Goal: Navigation & Orientation: Find specific page/section

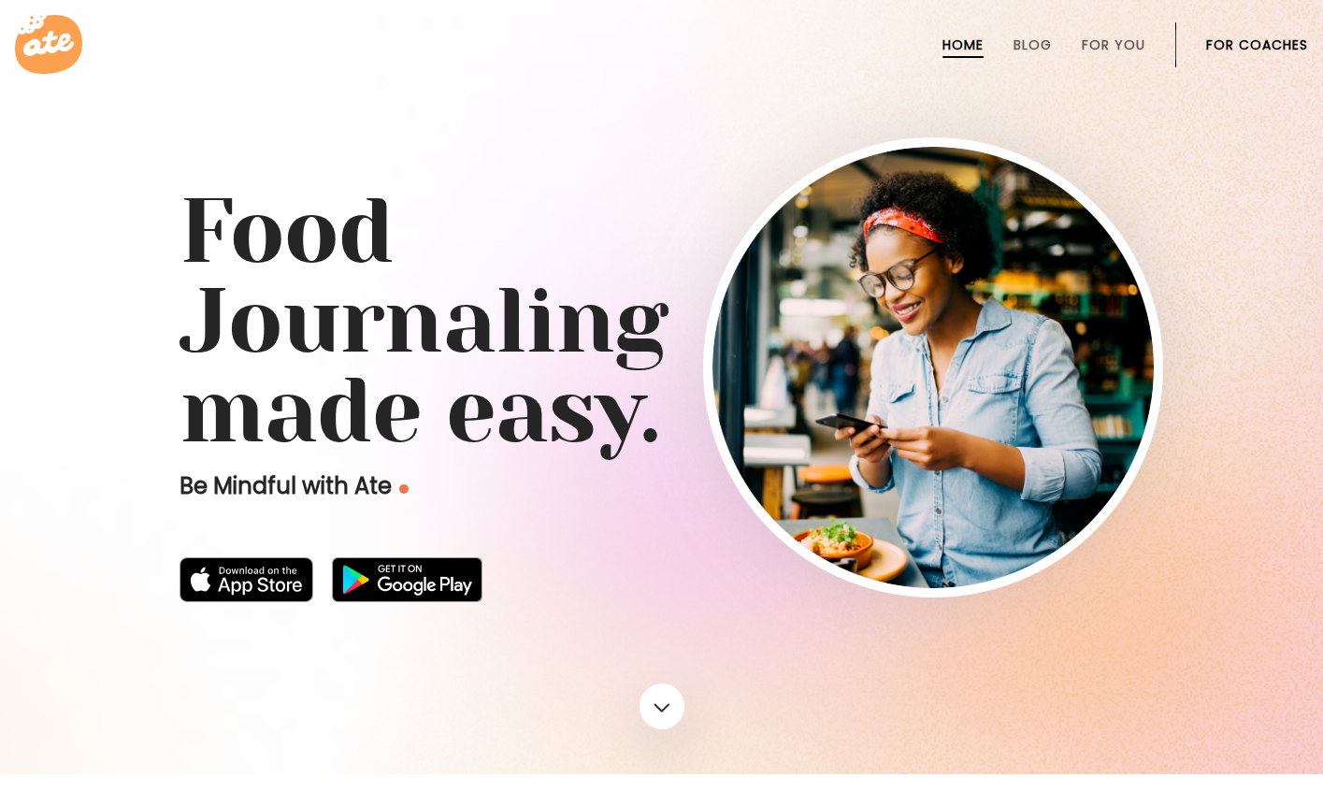
click at [1227, 41] on link "For Coaches" at bounding box center [1257, 44] width 102 height 15
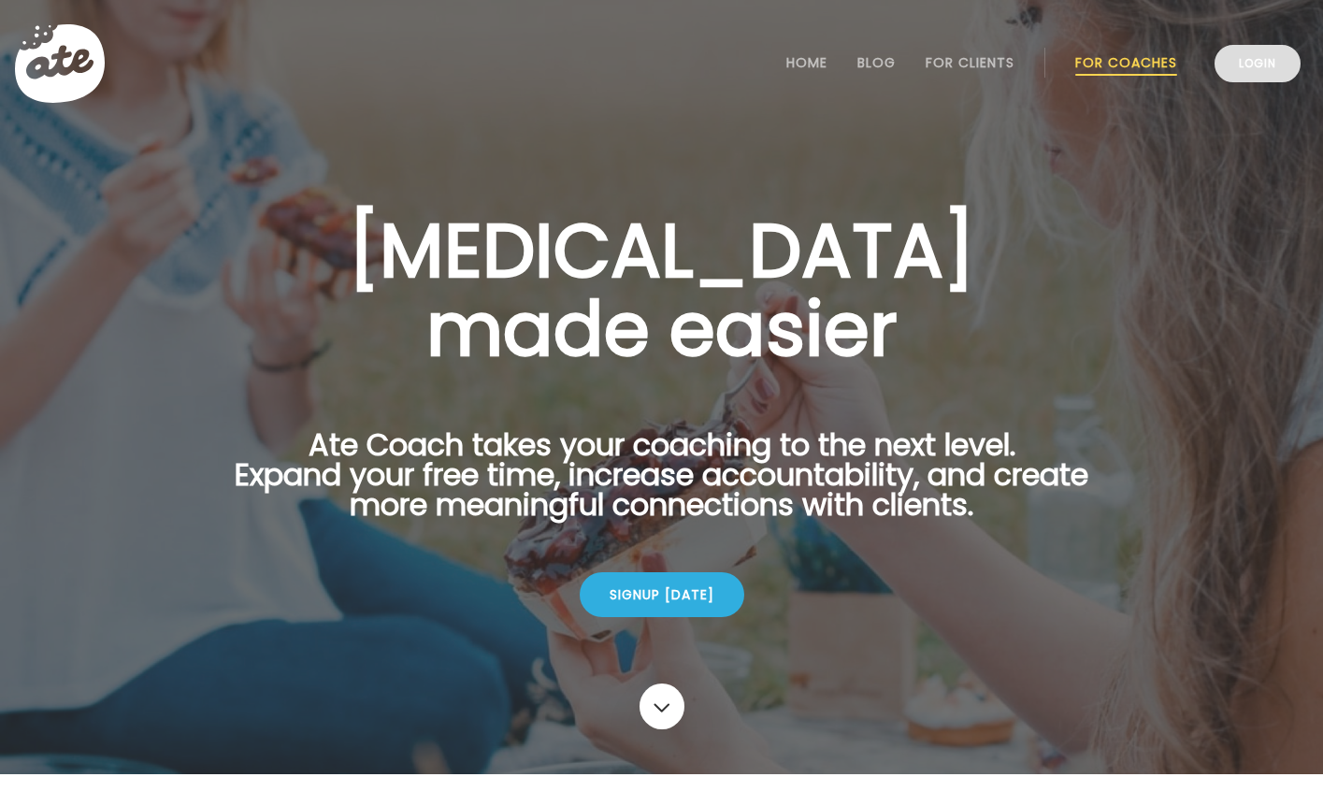
click at [1267, 64] on link "Login" at bounding box center [1257, 63] width 86 height 37
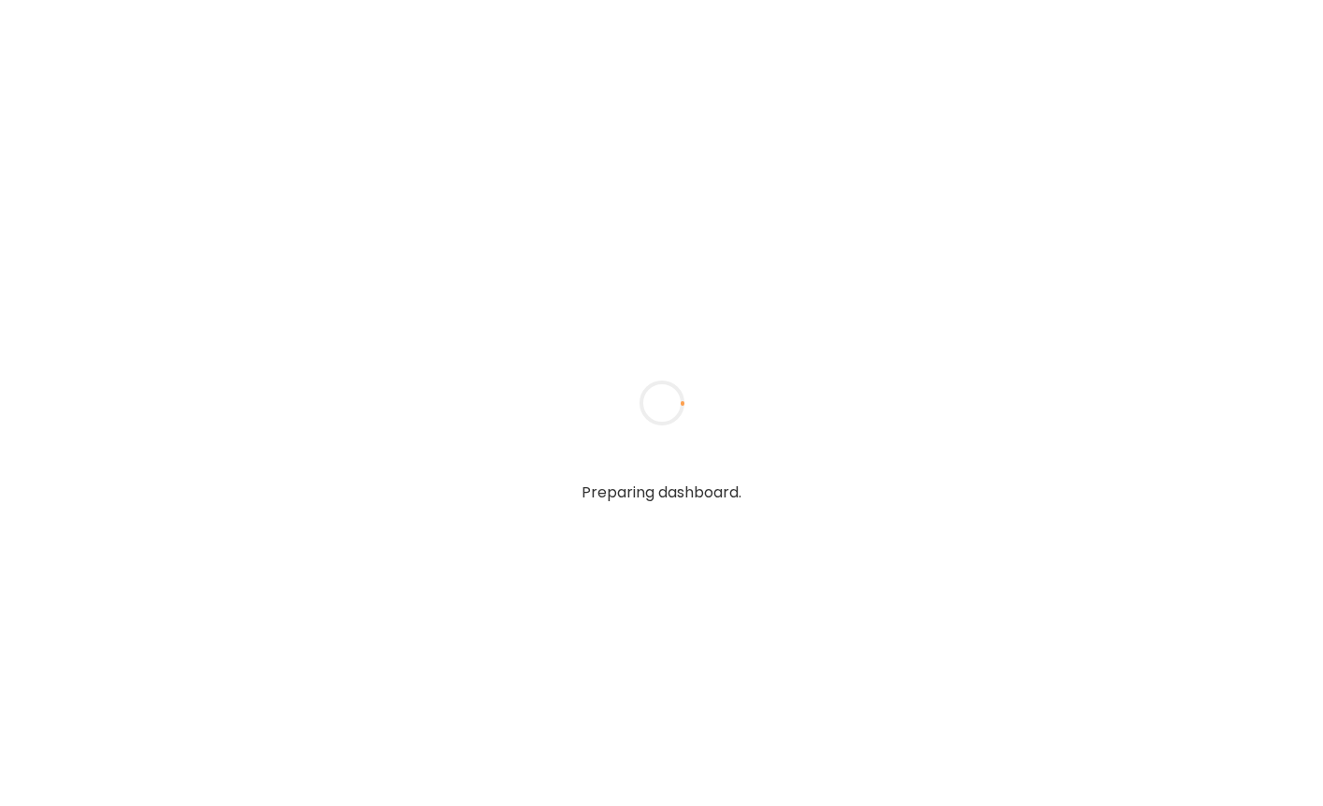
type input "**********"
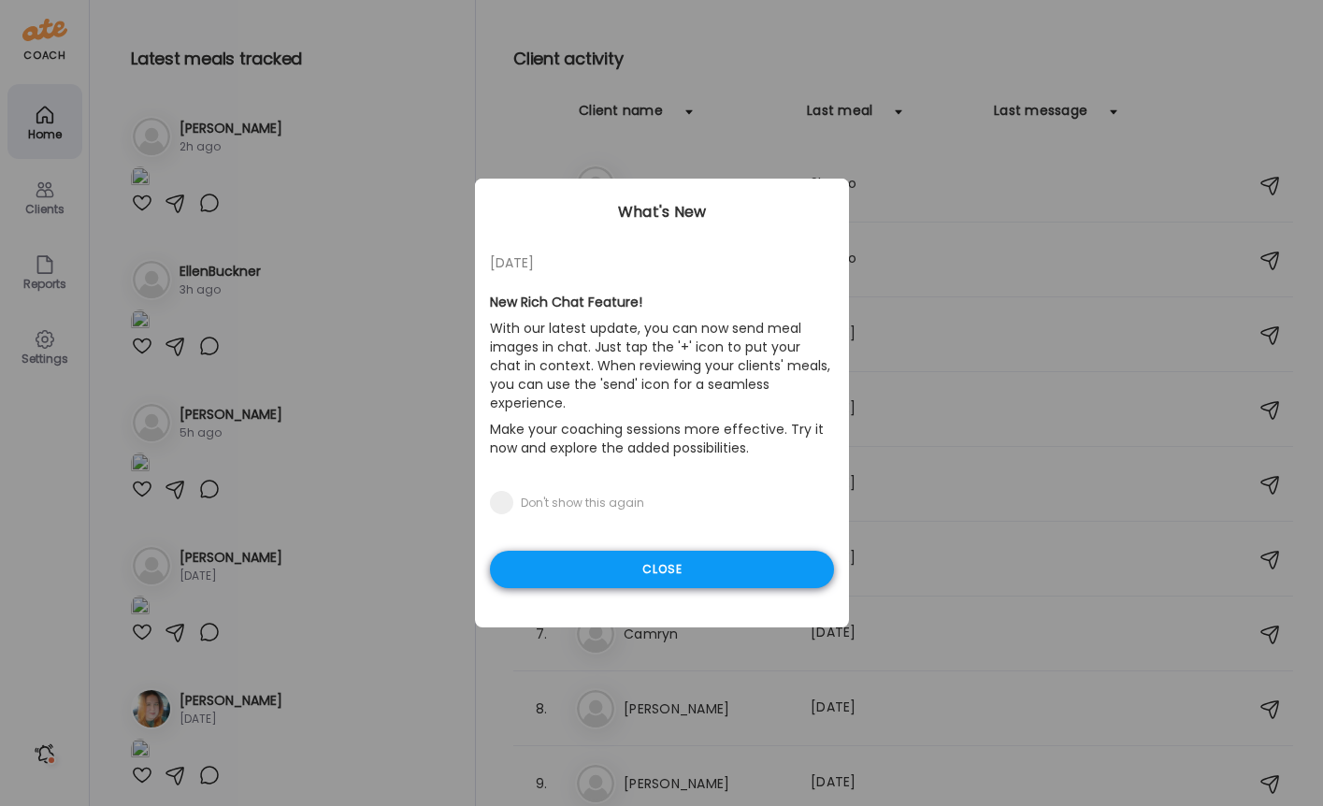
type input "**********"
click at [673, 551] on div "Close" at bounding box center [662, 569] width 344 height 37
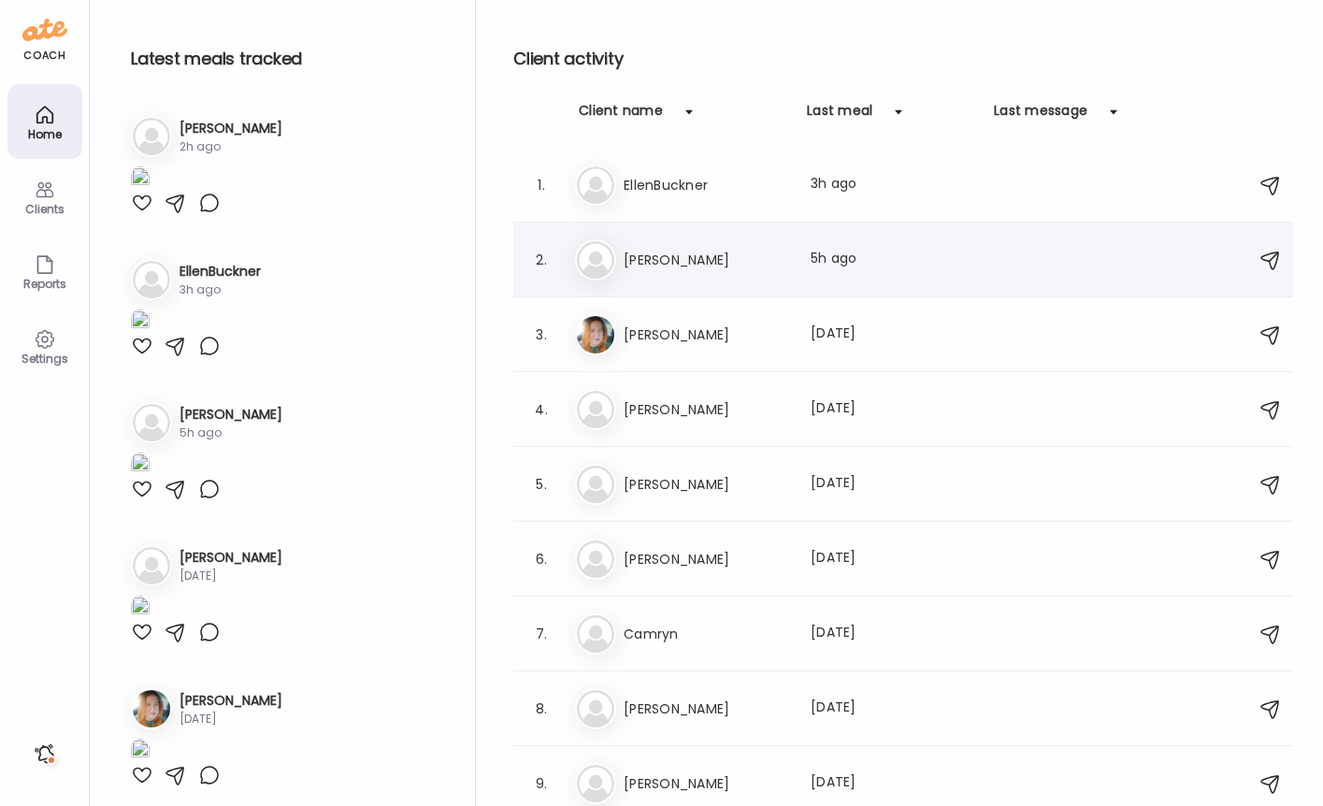
click at [666, 256] on h3 "[PERSON_NAME]" at bounding box center [705, 260] width 165 height 22
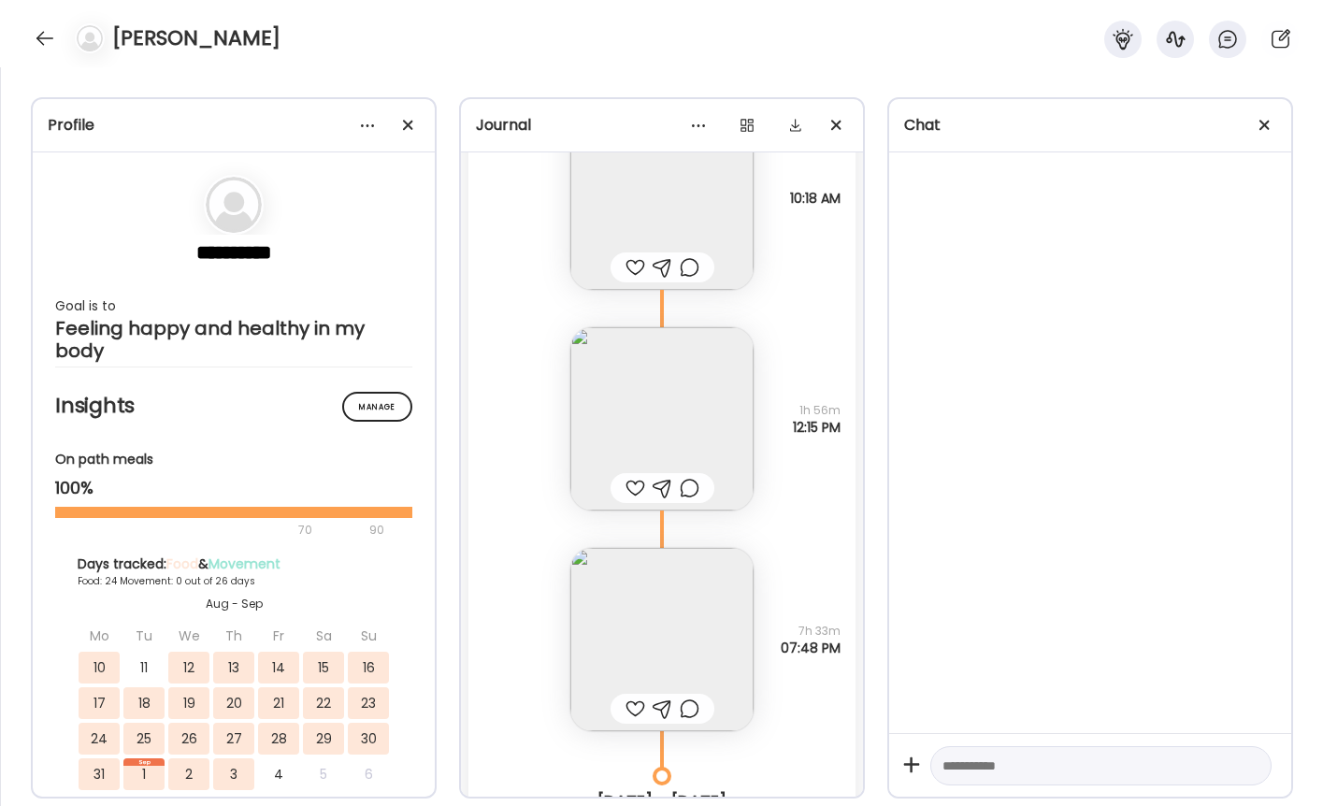
scroll to position [34415, 0]
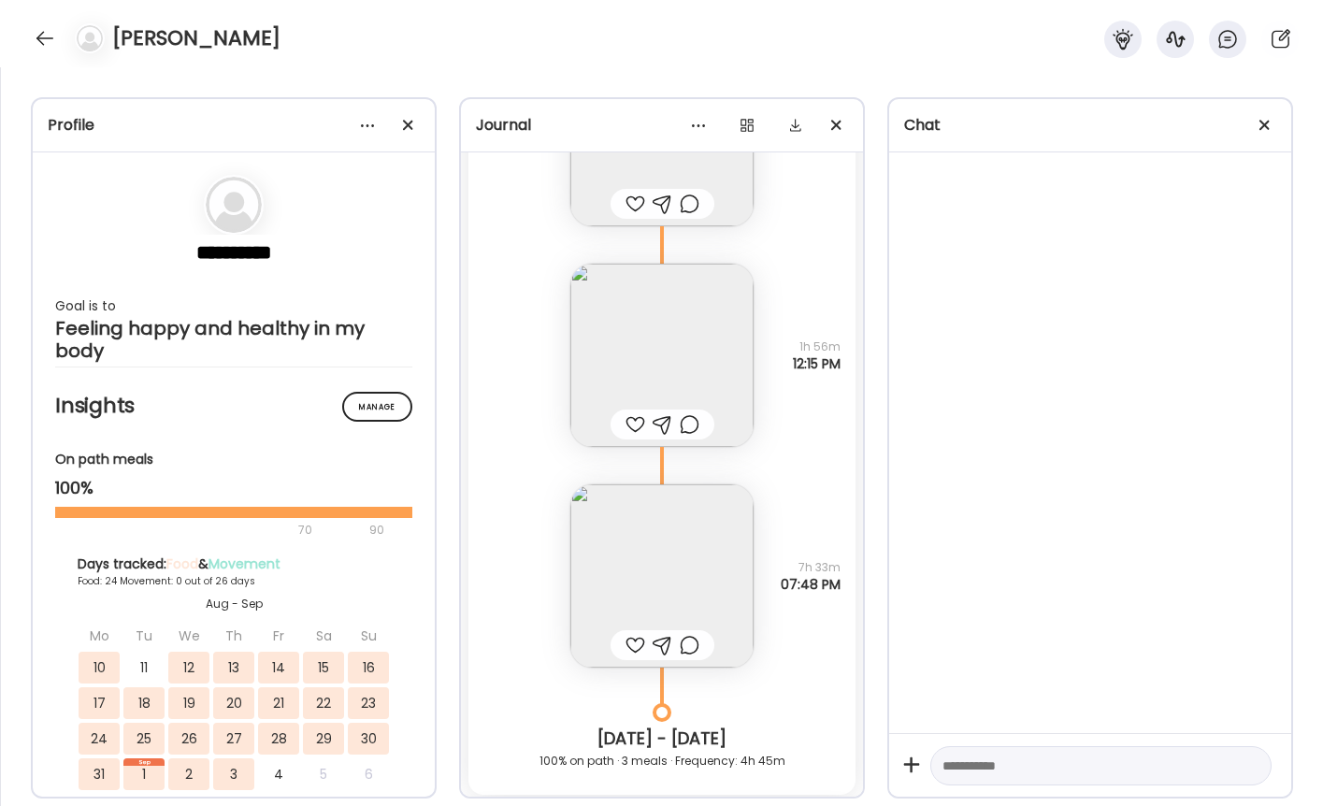
click at [64, 36] on div at bounding box center [86, 38] width 52 height 30
click at [50, 36] on div at bounding box center [45, 38] width 30 height 30
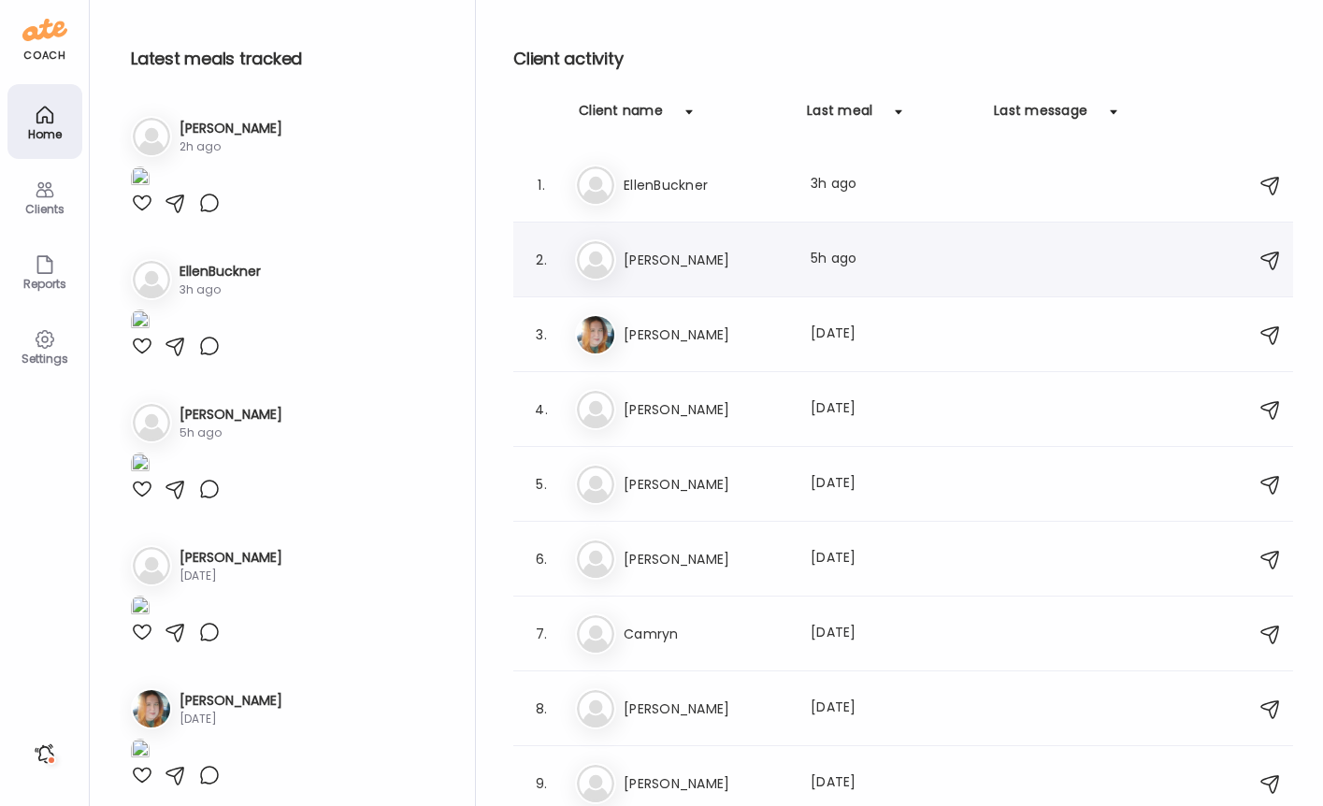
click at [669, 262] on h3 "[PERSON_NAME]" at bounding box center [705, 260] width 165 height 22
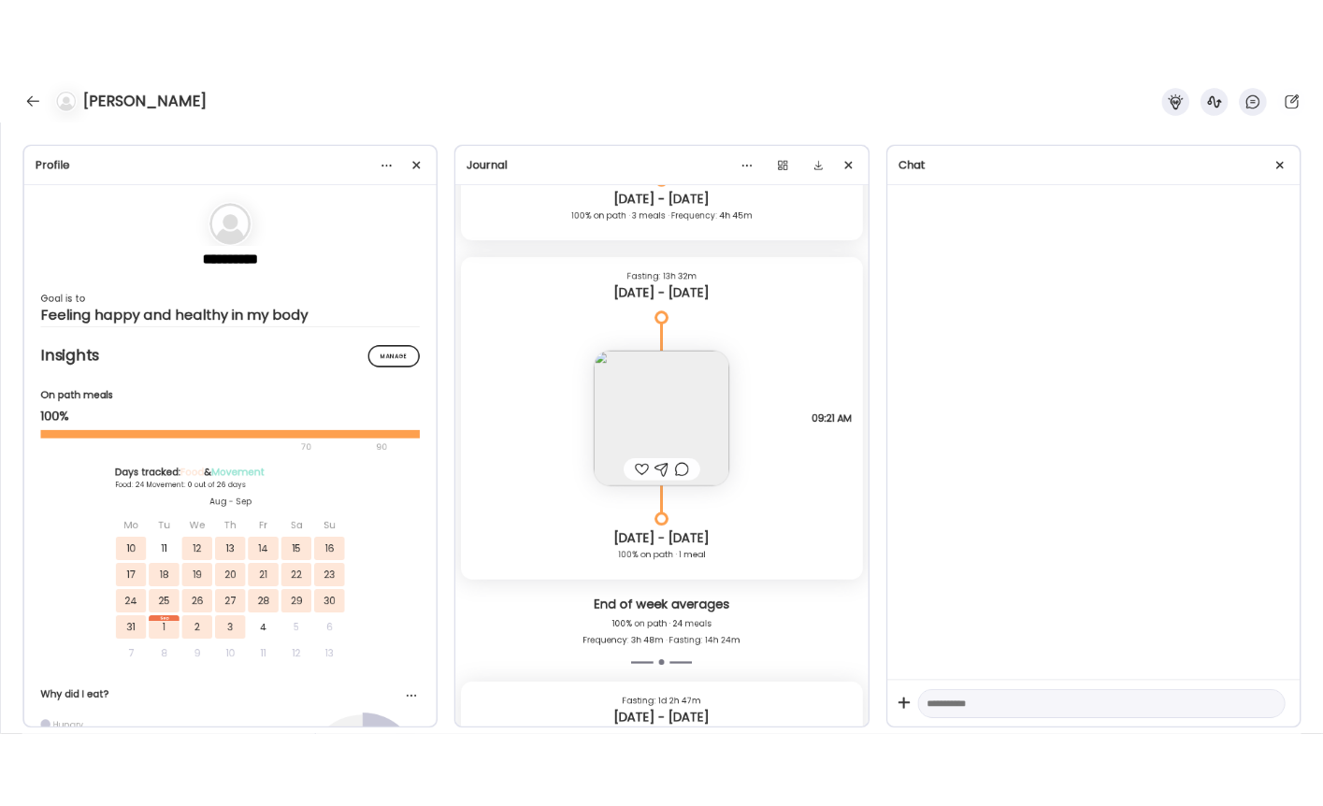
scroll to position [34979, 0]
